Goal: Information Seeking & Learning: Learn about a topic

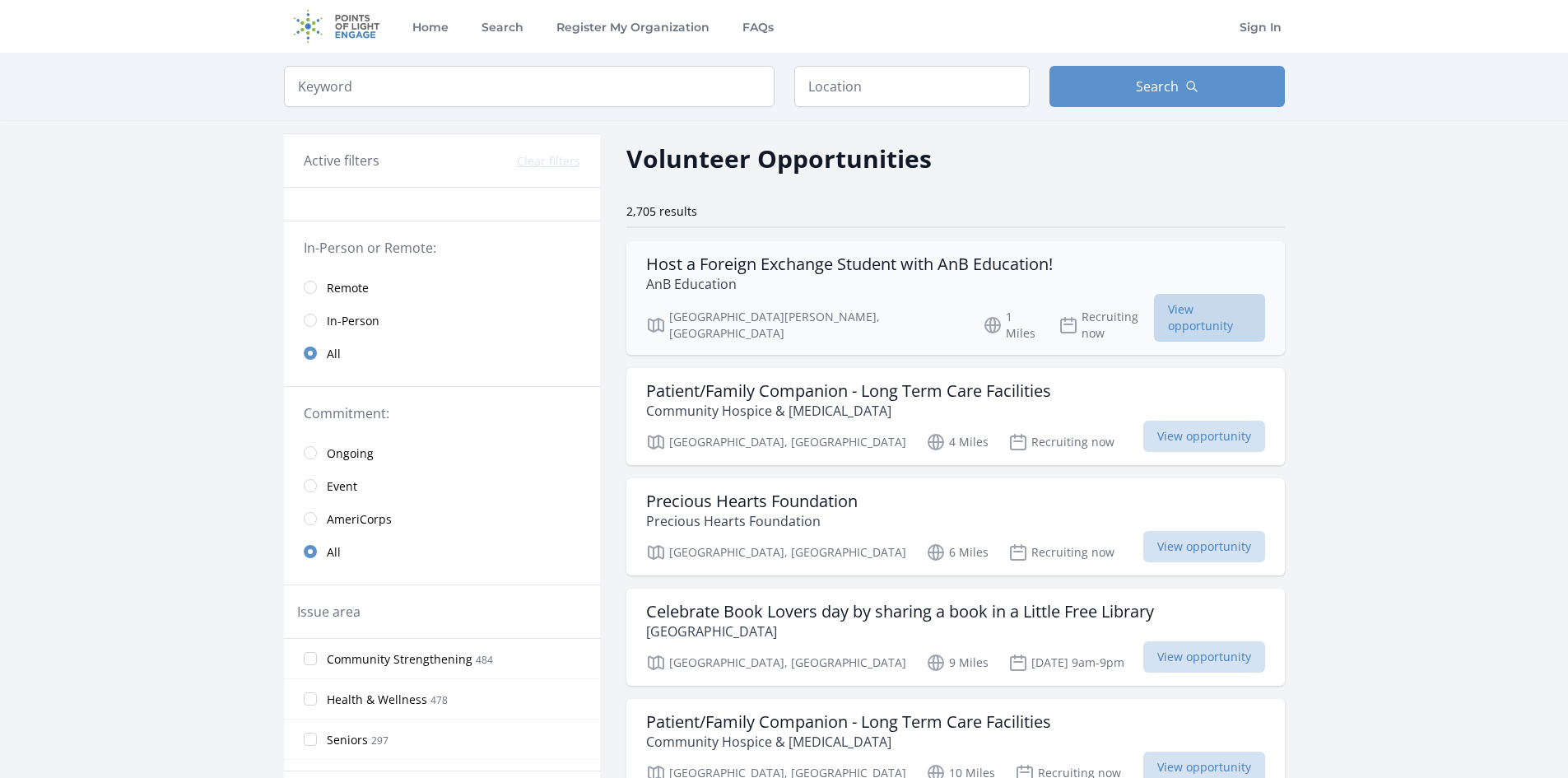
click at [1153, 308] on span "View opportunity" at bounding box center [1209, 318] width 111 height 48
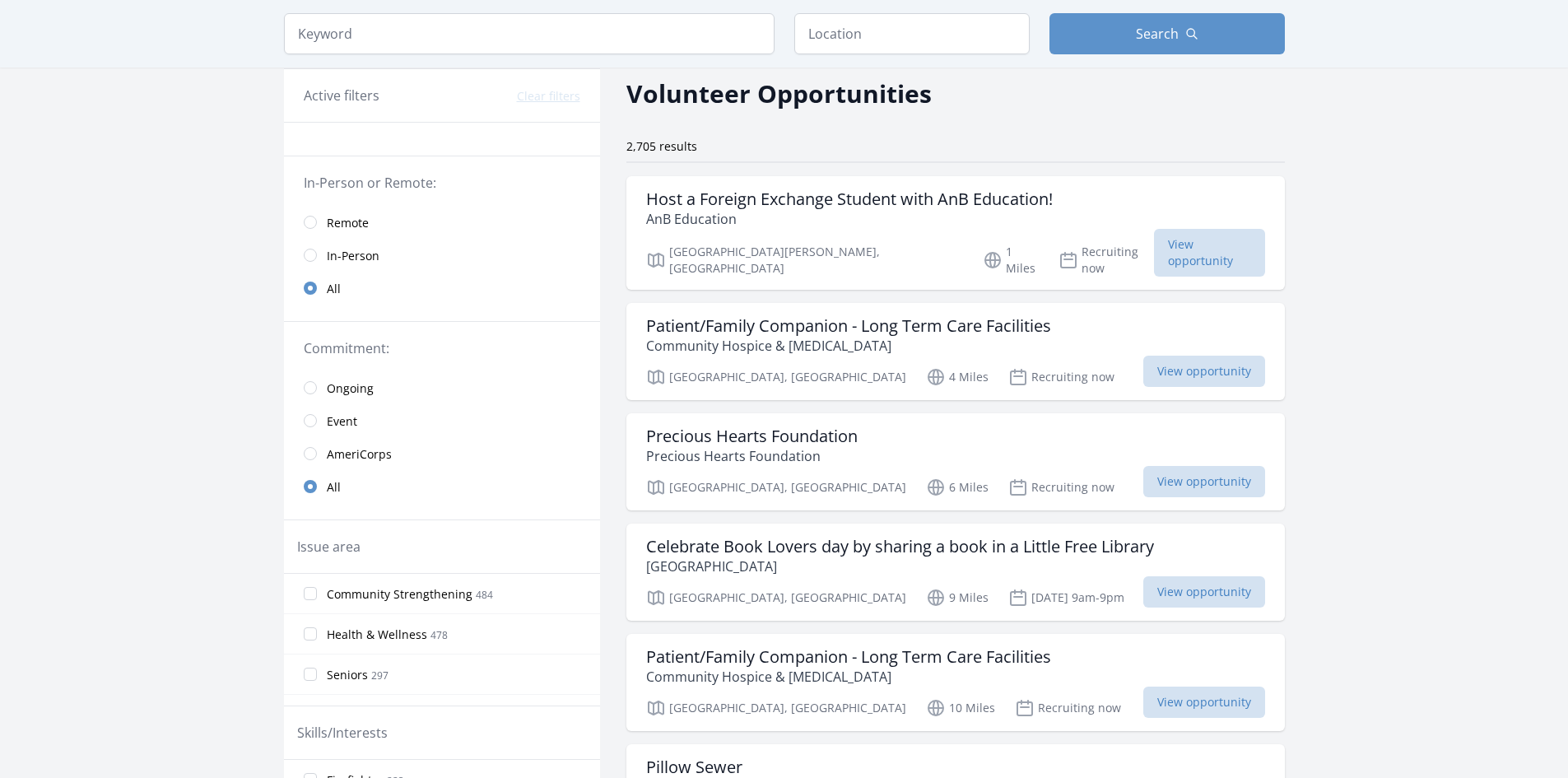
scroll to position [164, 0]
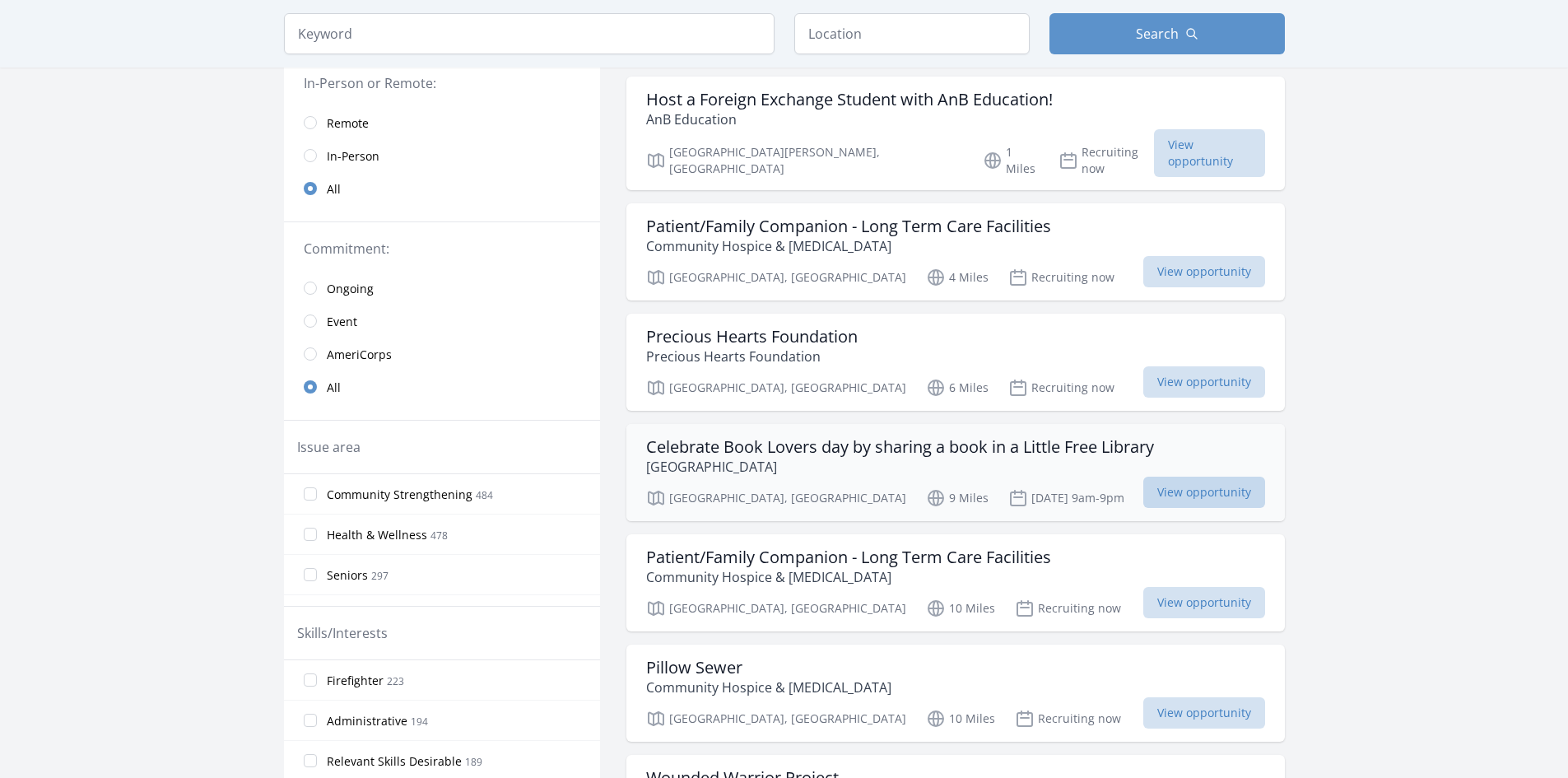
click at [1143, 477] on span "View opportunity" at bounding box center [1204, 492] width 122 height 31
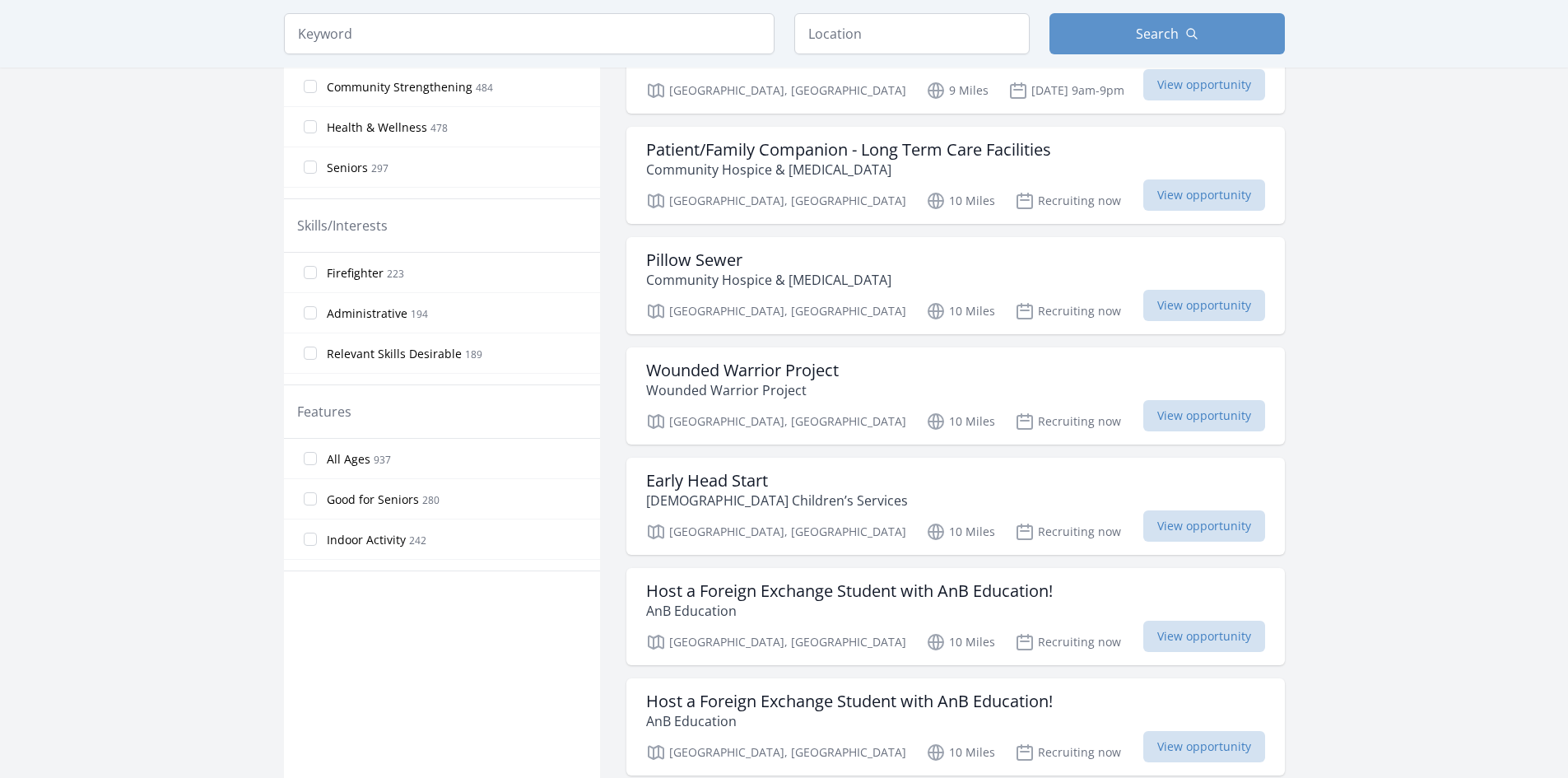
scroll to position [576, 0]
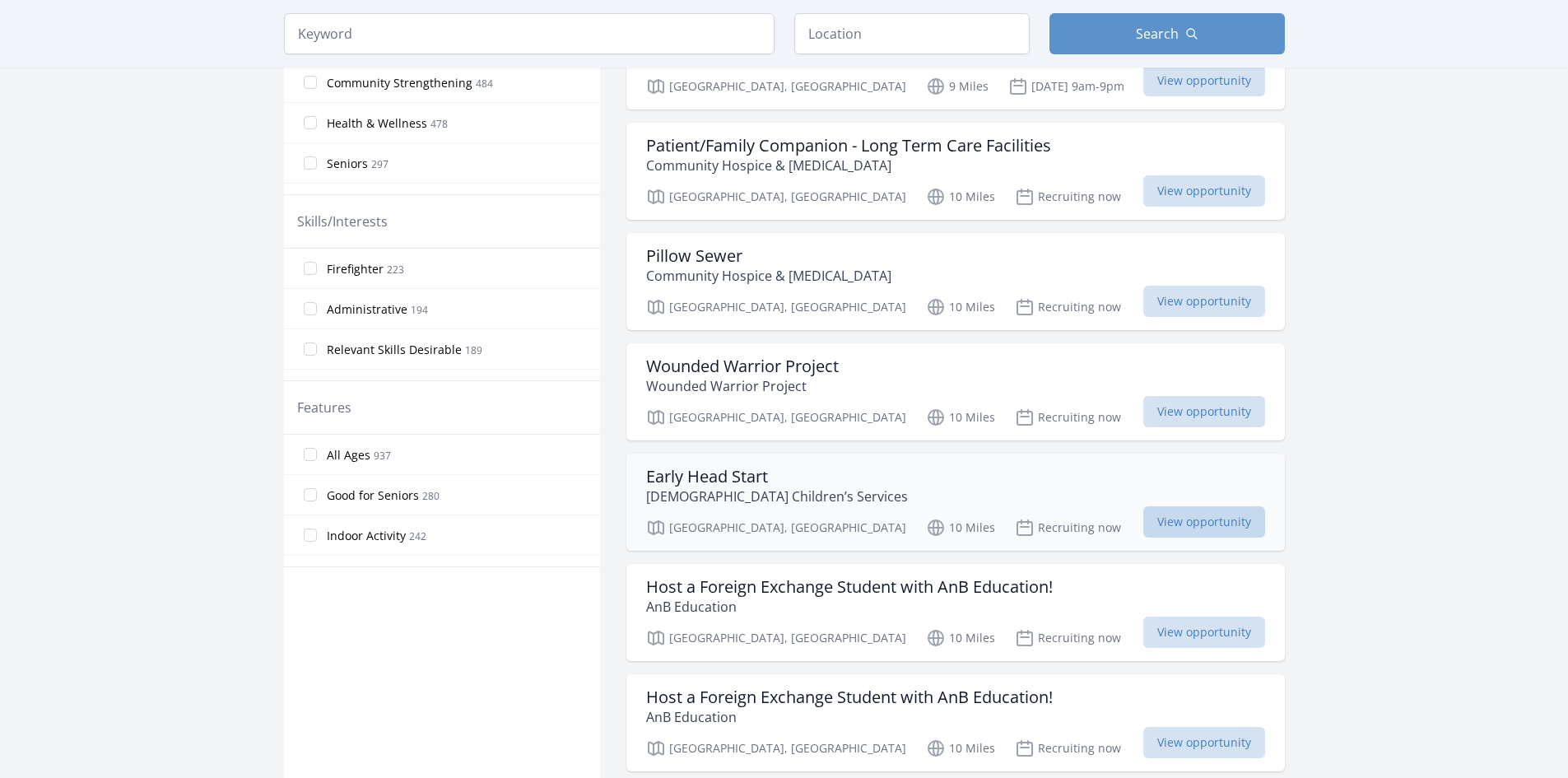
click at [1144, 514] on span "View opportunity" at bounding box center [1204, 522] width 122 height 31
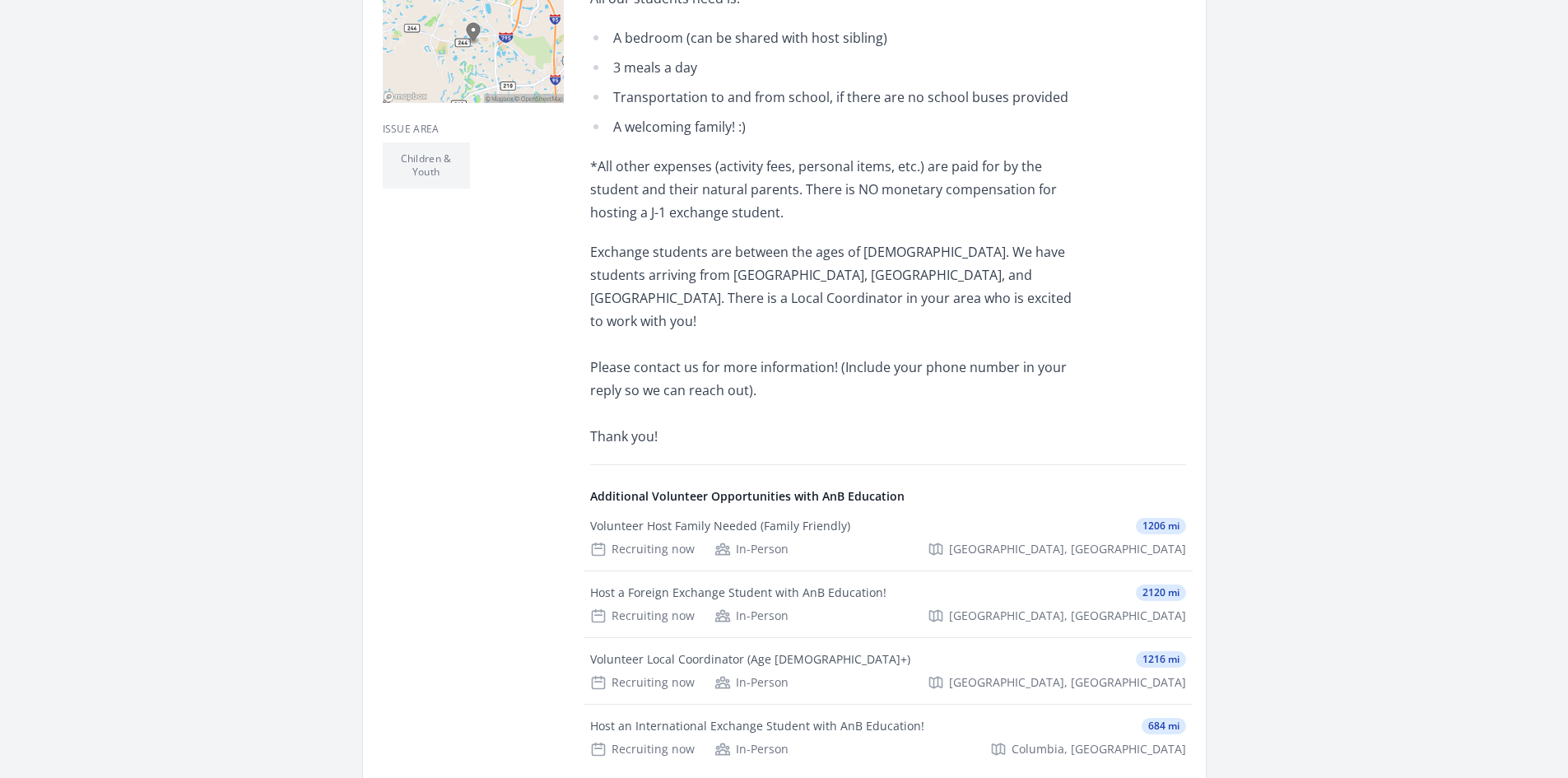
scroll to position [593, 0]
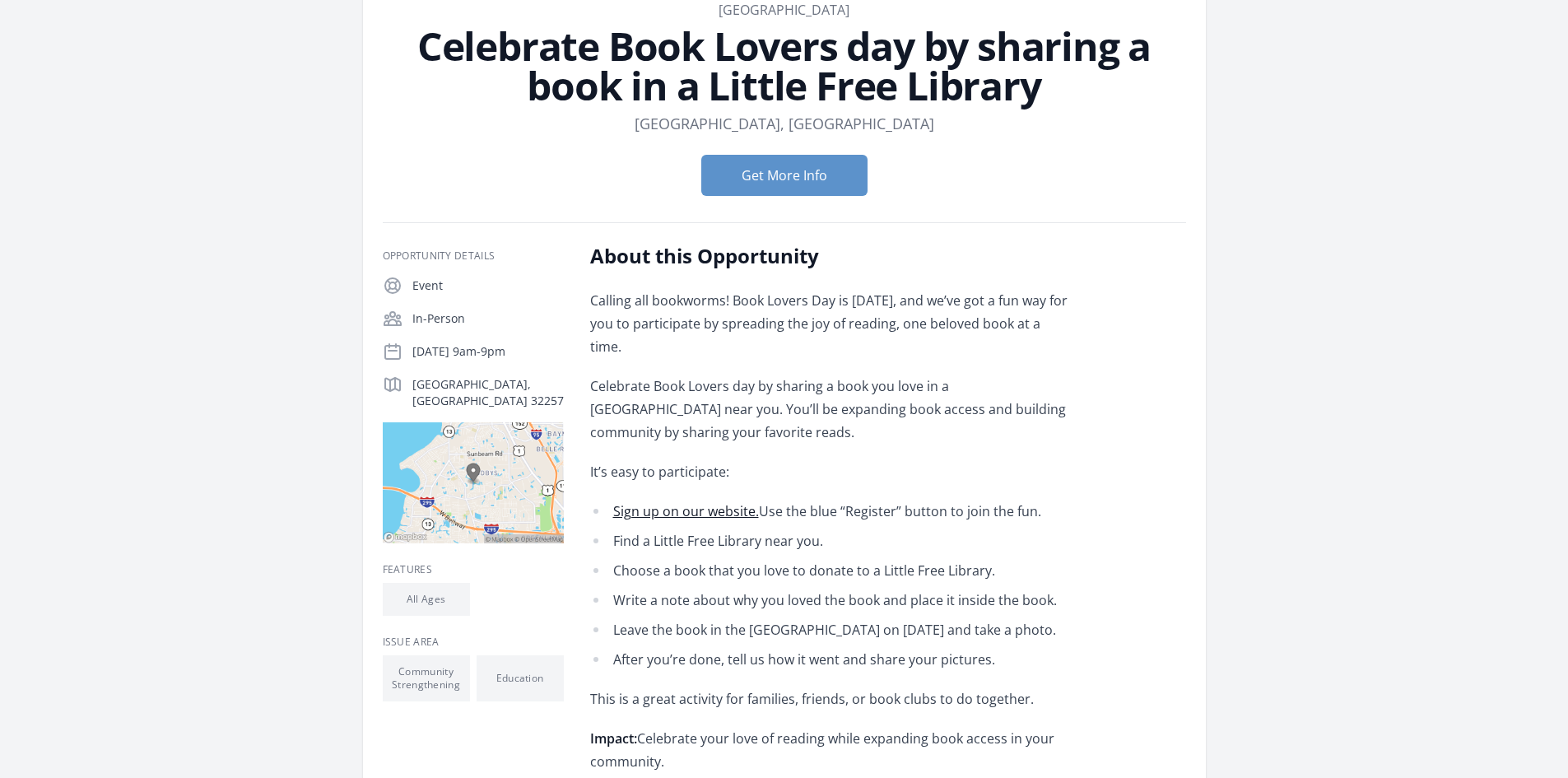
scroll to position [131, 0]
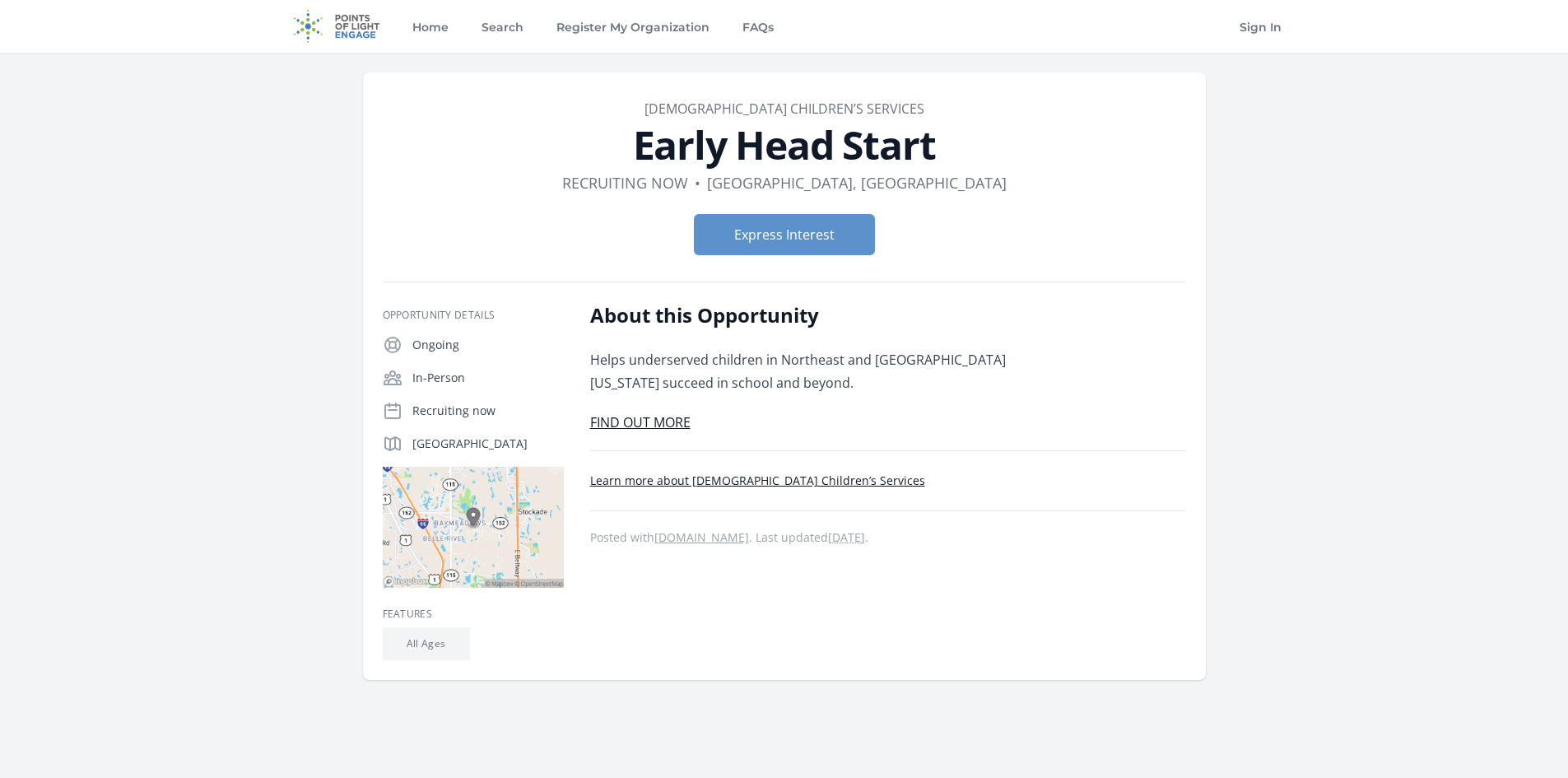
click at [632, 426] on link "FIND OUT MORE" at bounding box center [641, 422] width 101 height 18
